Goal: Task Accomplishment & Management: Use online tool/utility

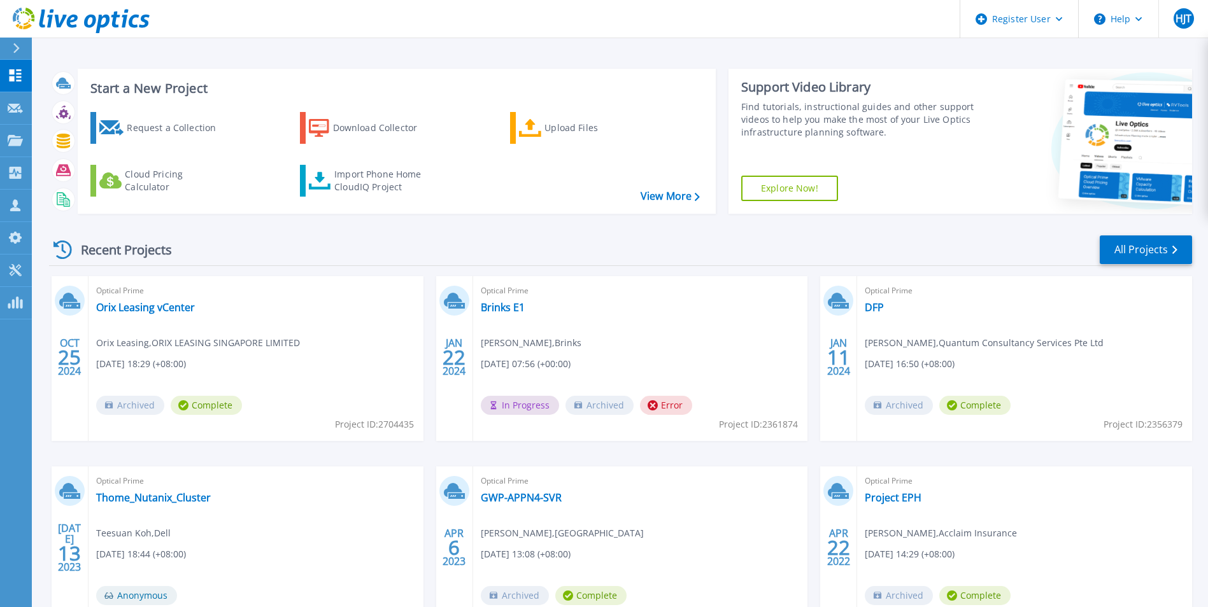
click at [514, 118] on link "Upload Files" at bounding box center [581, 128] width 142 height 32
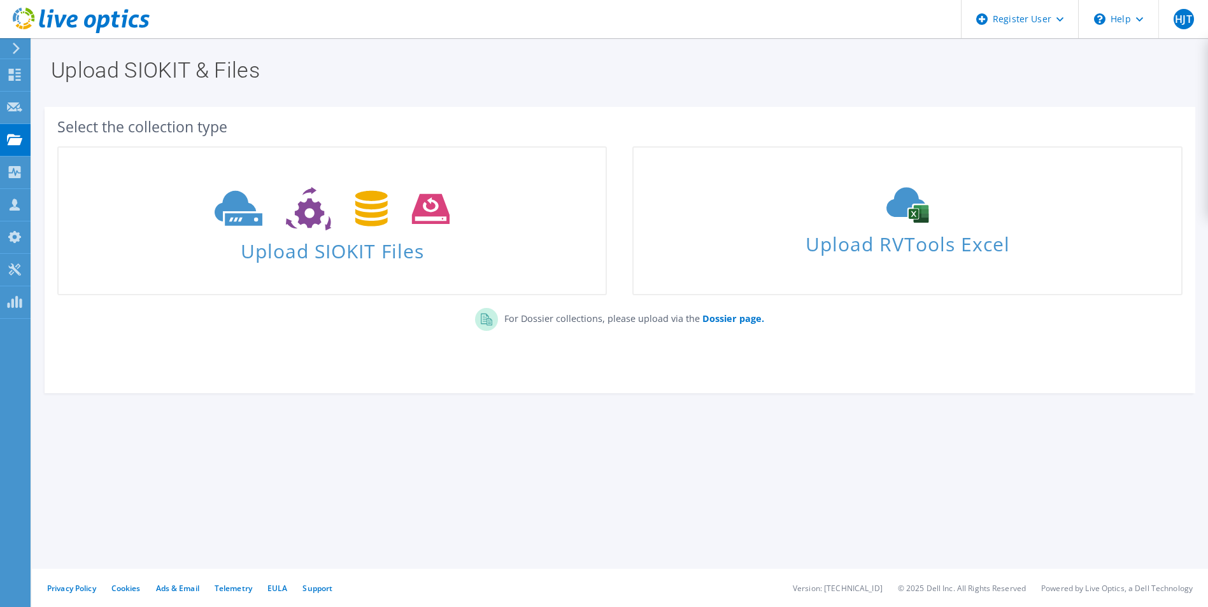
drag, startPoint x: 743, startPoint y: 320, endPoint x: 558, endPoint y: 381, distance: 195.1
click at [558, 381] on section "Select the collection type Upload SIOKIT Files Upload RVTools Excel" at bounding box center [620, 250] width 1150 height 286
click at [332, 241] on span "Upload SIOKIT Files" at bounding box center [332, 247] width 547 height 27
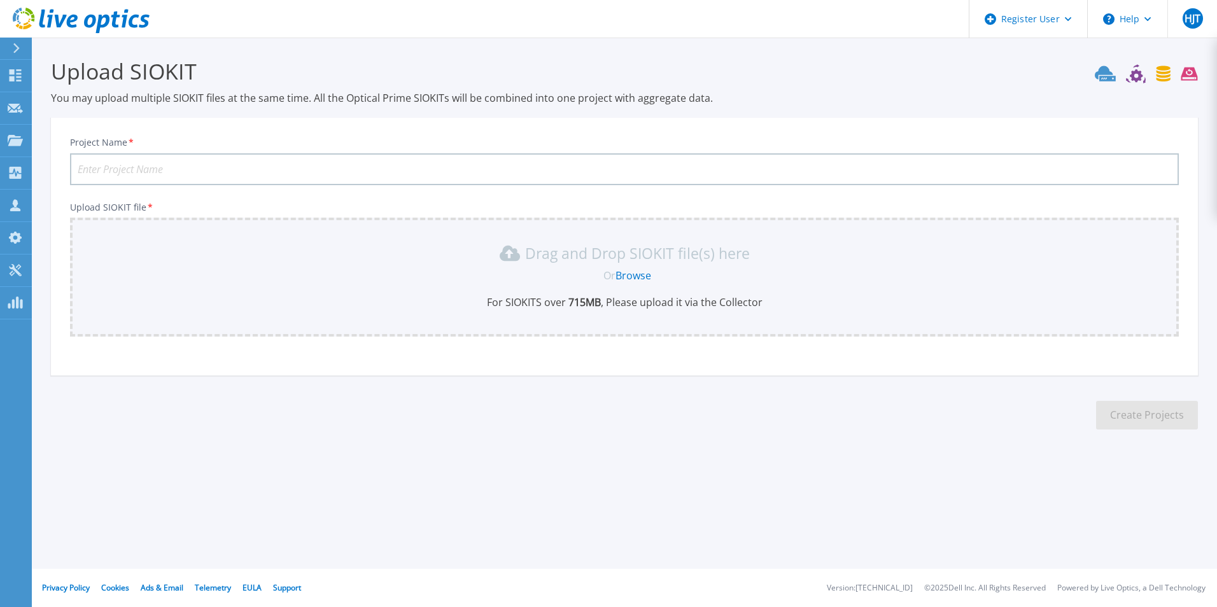
click at [639, 276] on link "Browse" at bounding box center [634, 276] width 36 height 14
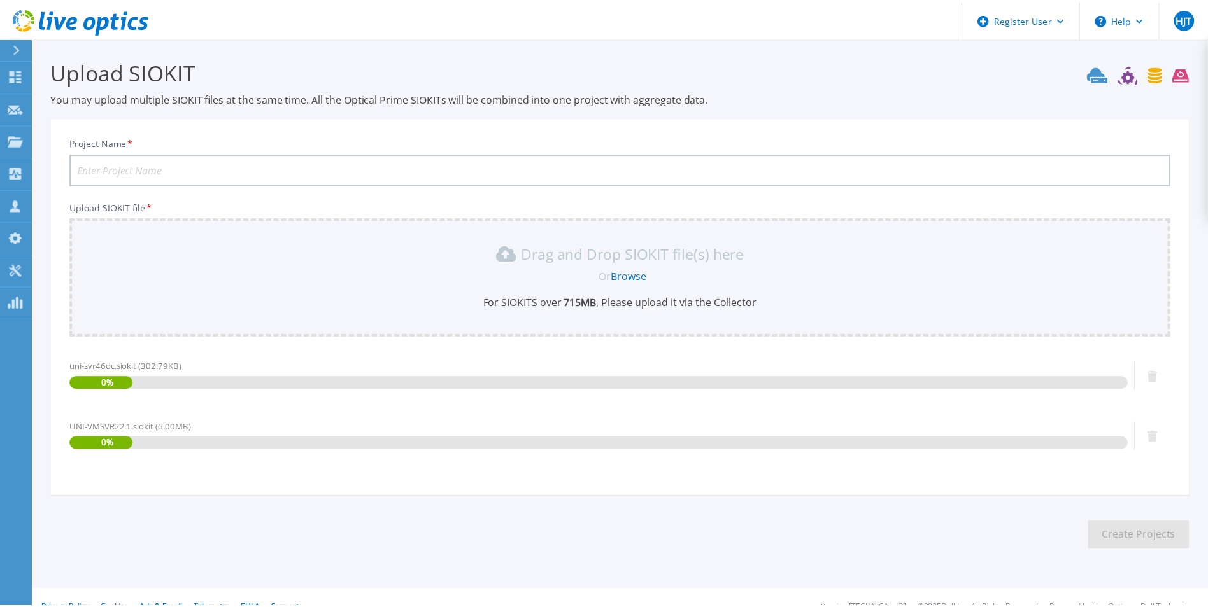
scroll to position [21, 0]
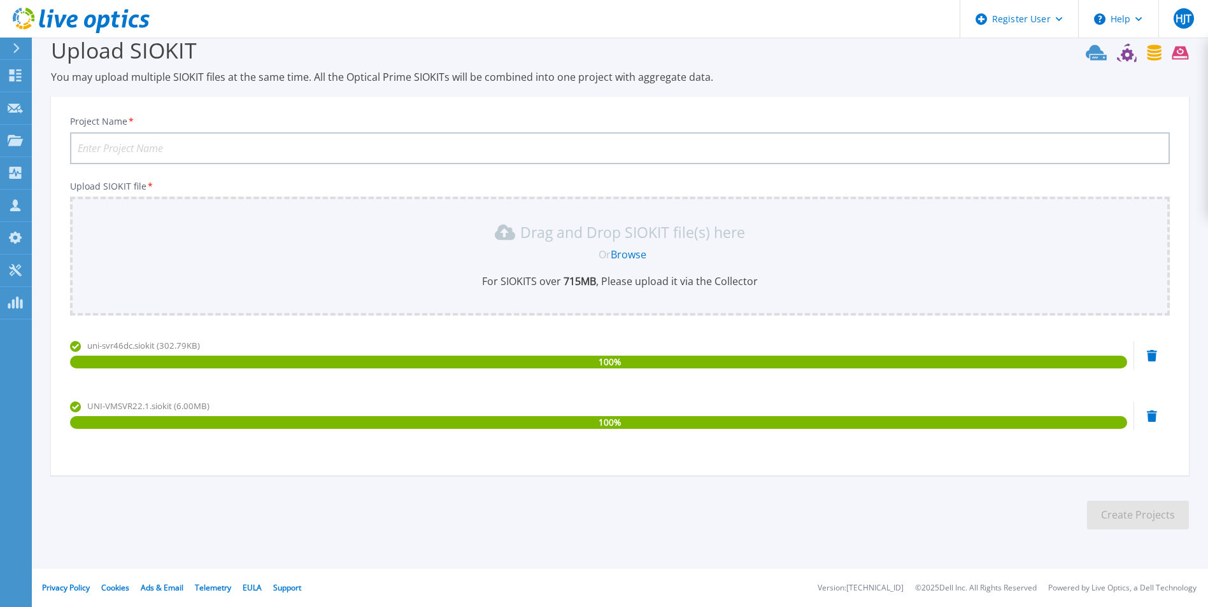
click at [559, 154] on input "Project Name *" at bounding box center [619, 148] width 1099 height 32
type input "Univac Tech Refresh"
click at [1146, 525] on button "Create Projects" at bounding box center [1138, 515] width 102 height 29
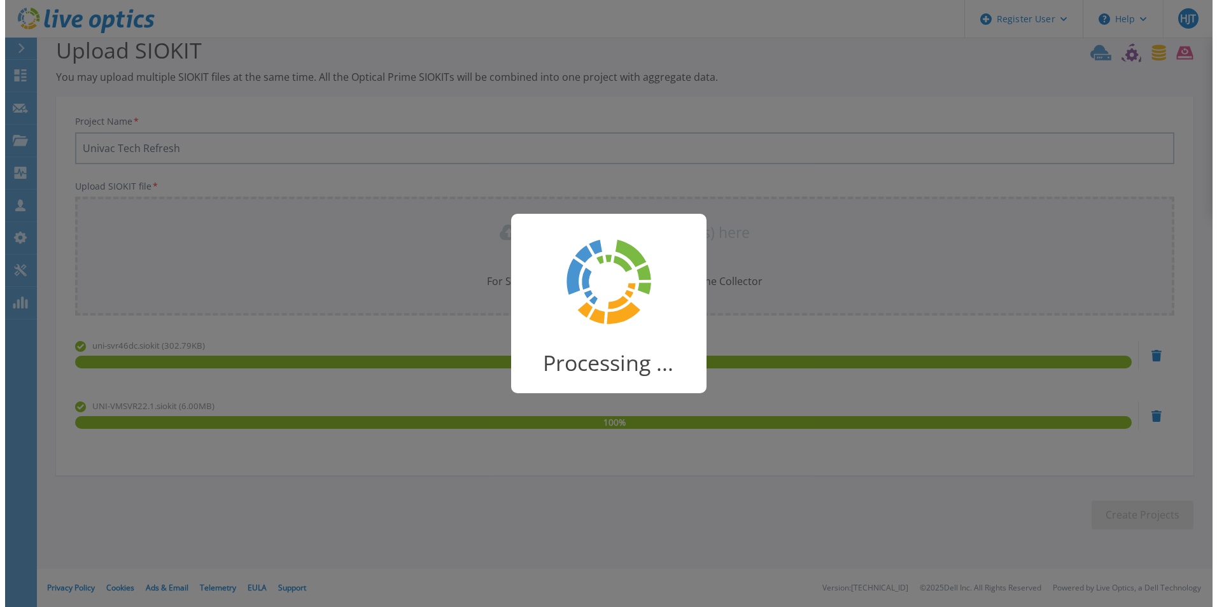
scroll to position [0, 0]
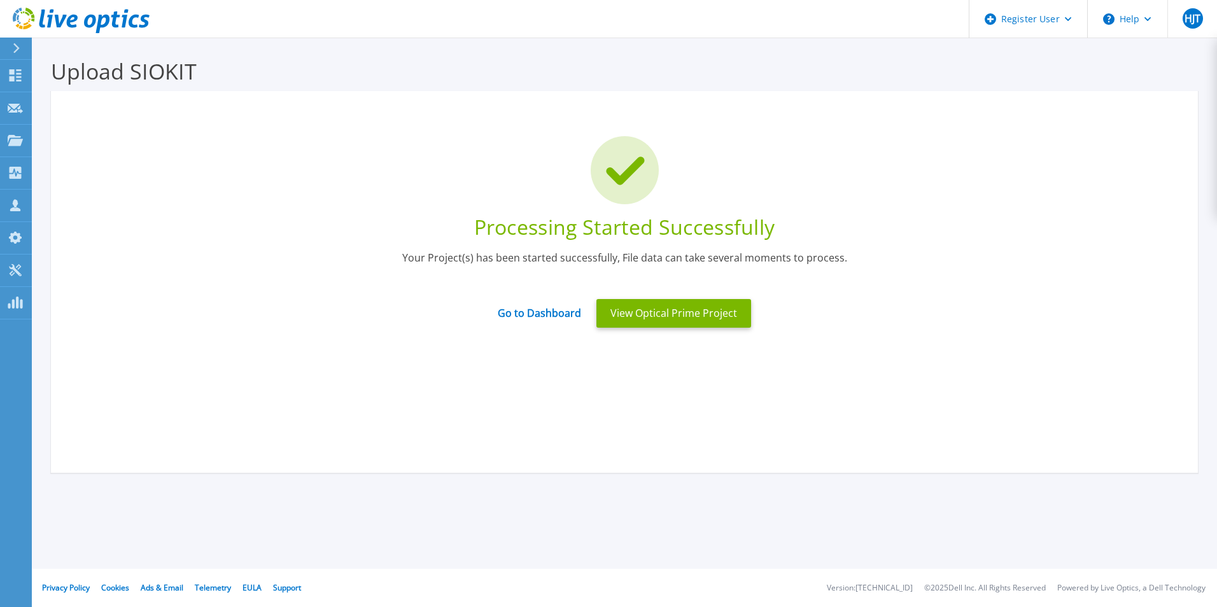
click at [703, 319] on button "View Optical Prime Project" at bounding box center [673, 313] width 155 height 29
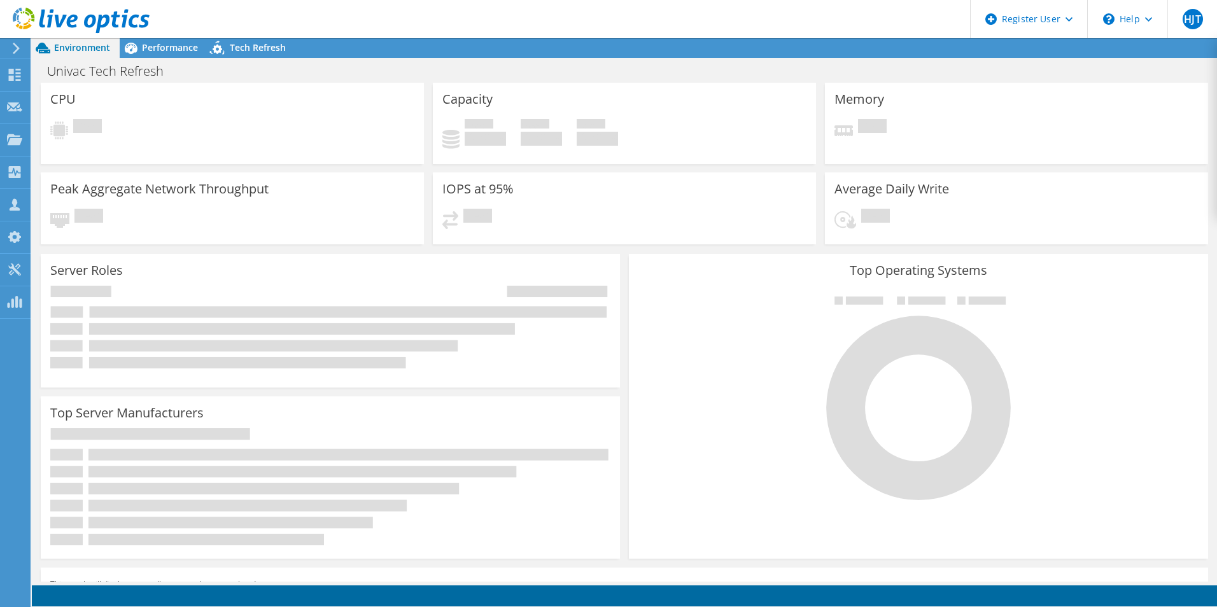
radio input "true"
radio input "false"
